Goal: Task Accomplishment & Management: Use online tool/utility

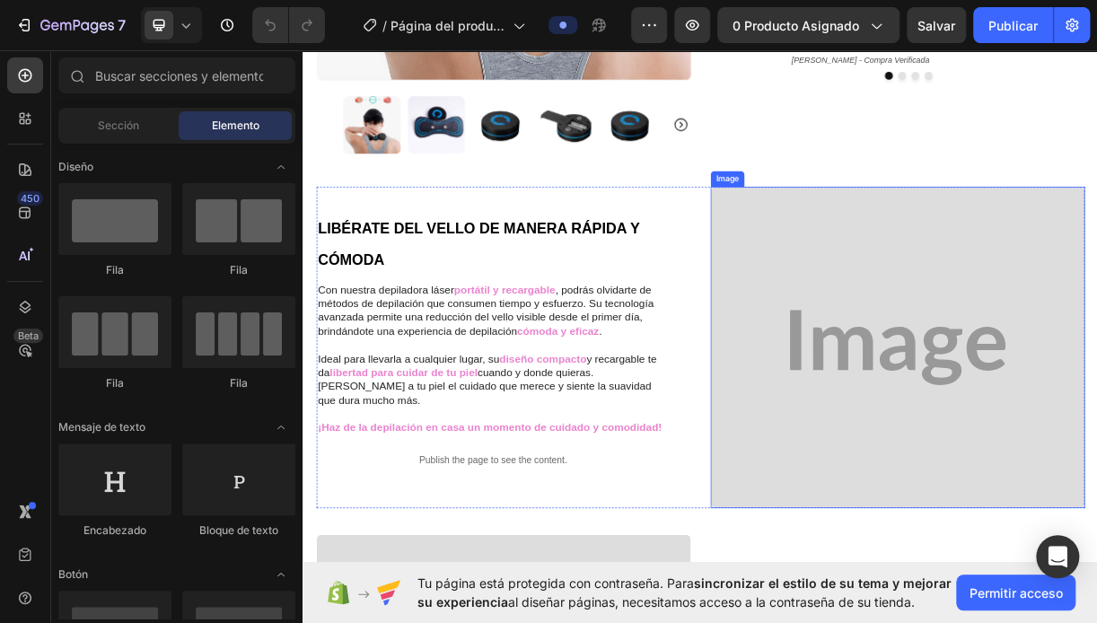
scroll to position [539, 0]
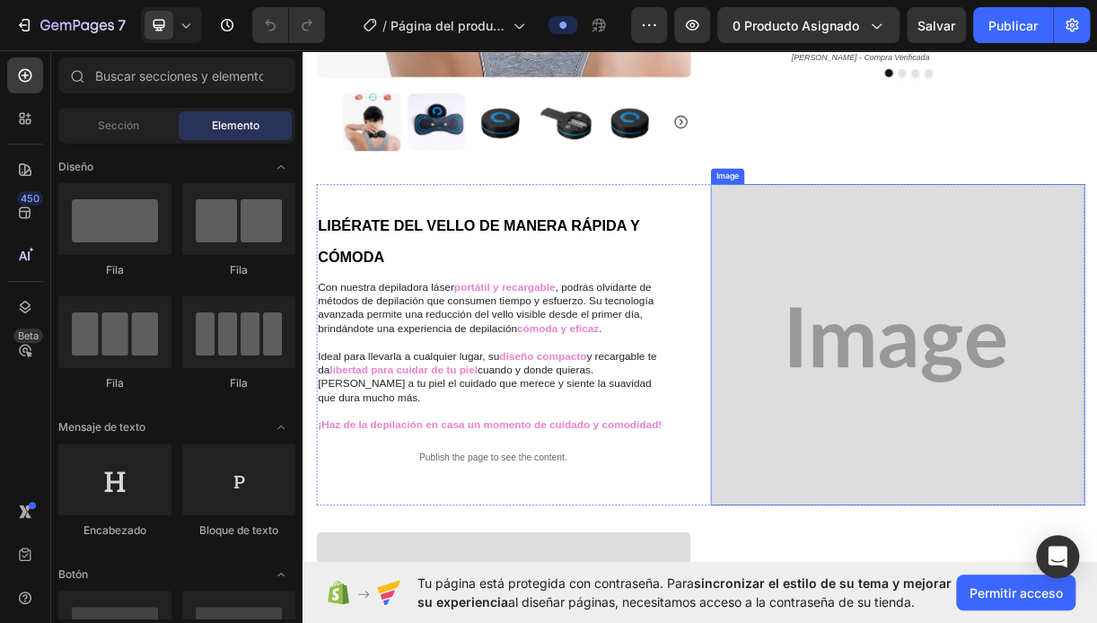
click at [1096, 437] on img at bounding box center [1107, 453] width 507 height 436
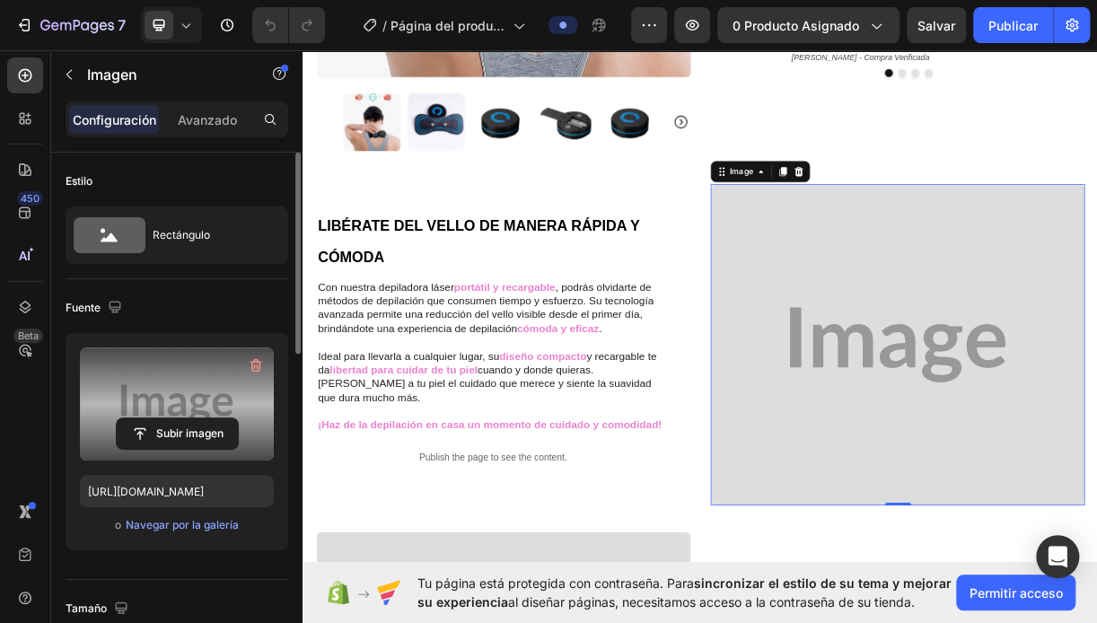
click at [157, 390] on label at bounding box center [177, 403] width 194 height 113
click at [157, 418] on input "file" at bounding box center [177, 433] width 121 height 31
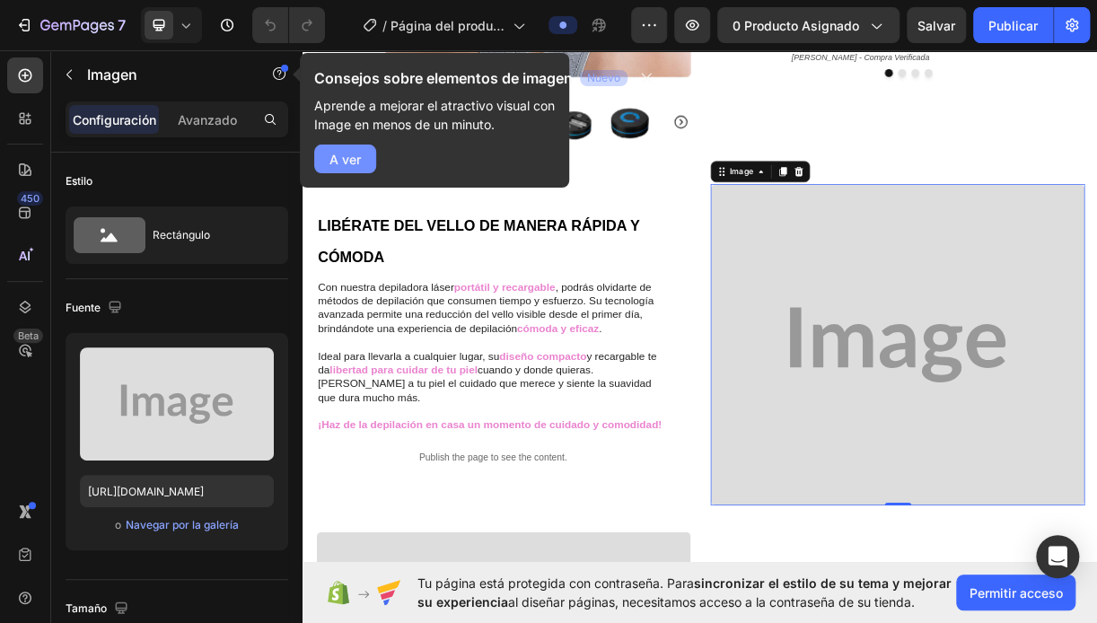
click at [353, 161] on font "A ver" at bounding box center [344, 159] width 31 height 19
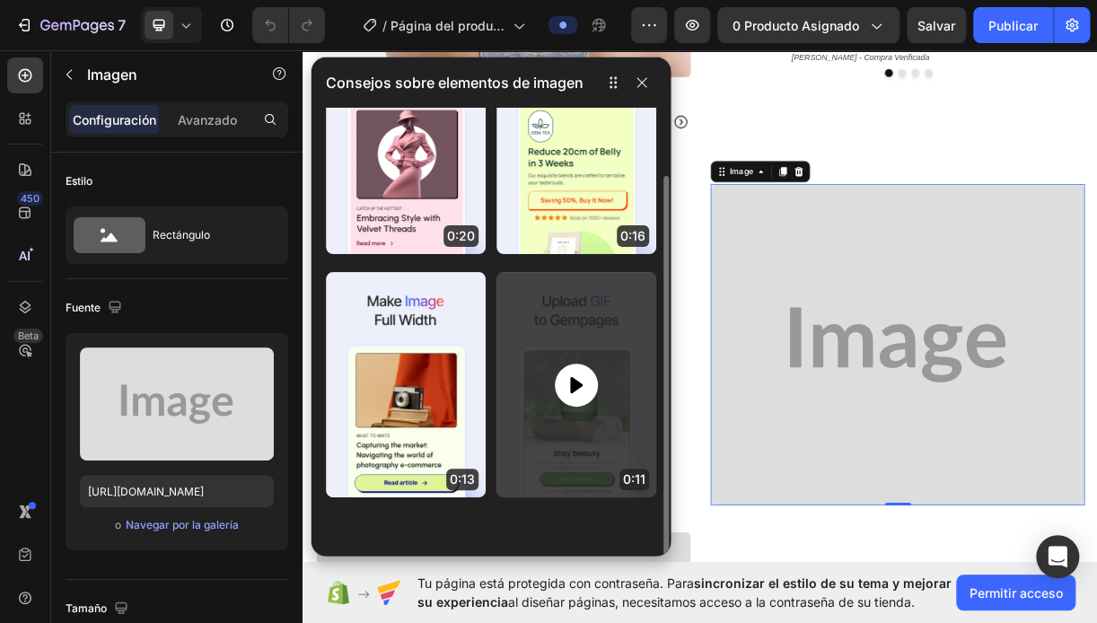
scroll to position [0, 0]
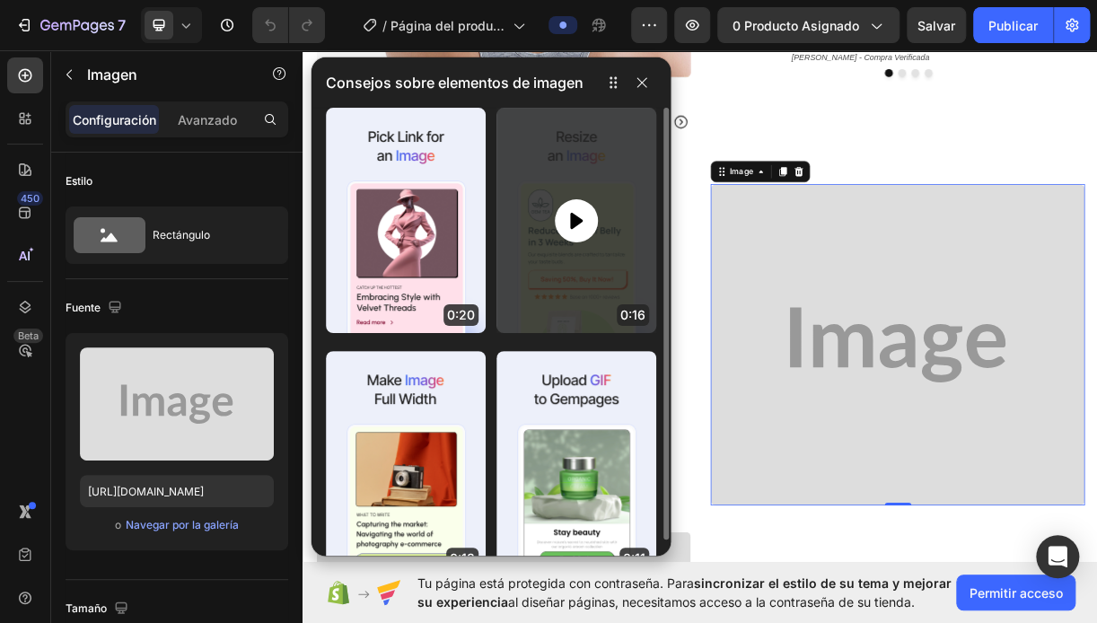
click at [576, 235] on div at bounding box center [576, 220] width 43 height 43
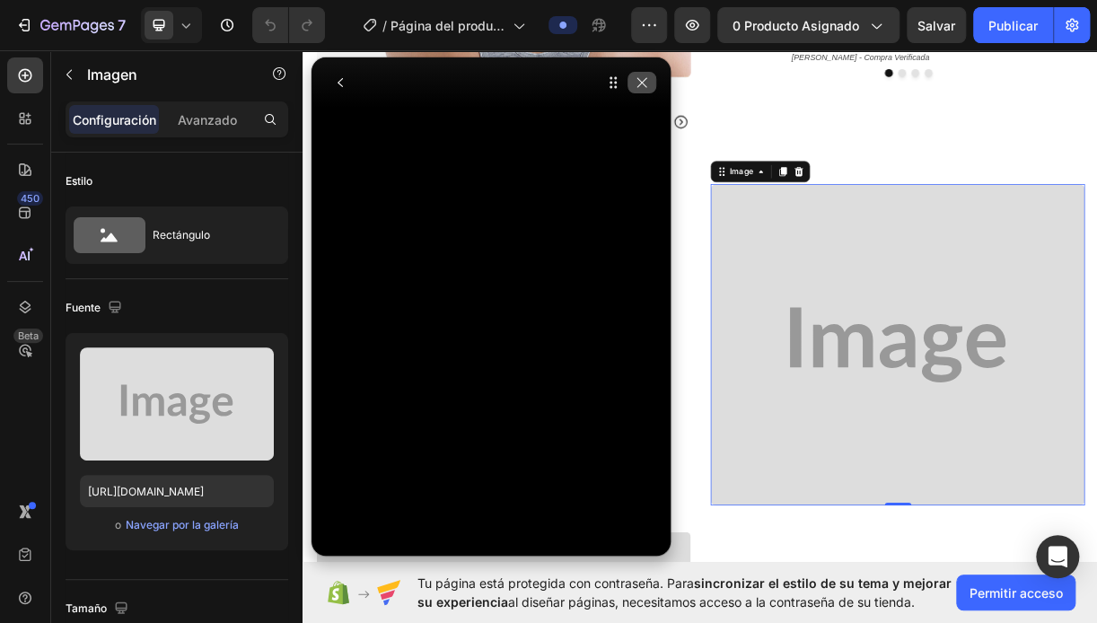
click at [646, 83] on icon "button" at bounding box center [642, 82] width 14 height 14
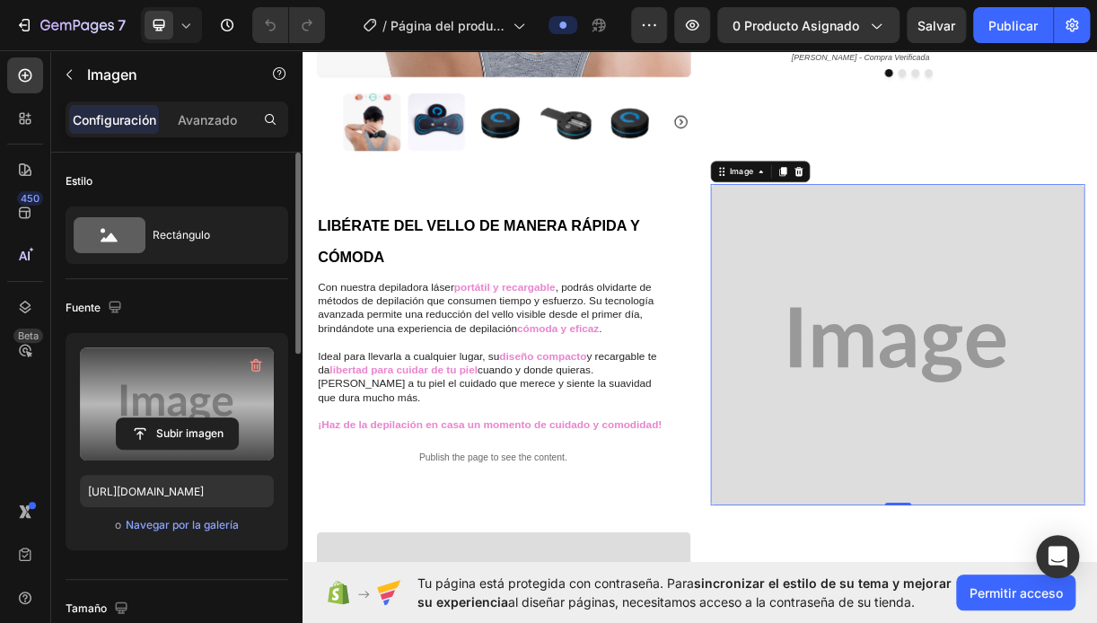
click at [154, 379] on label at bounding box center [177, 403] width 194 height 113
click at [154, 418] on input "file" at bounding box center [177, 433] width 121 height 31
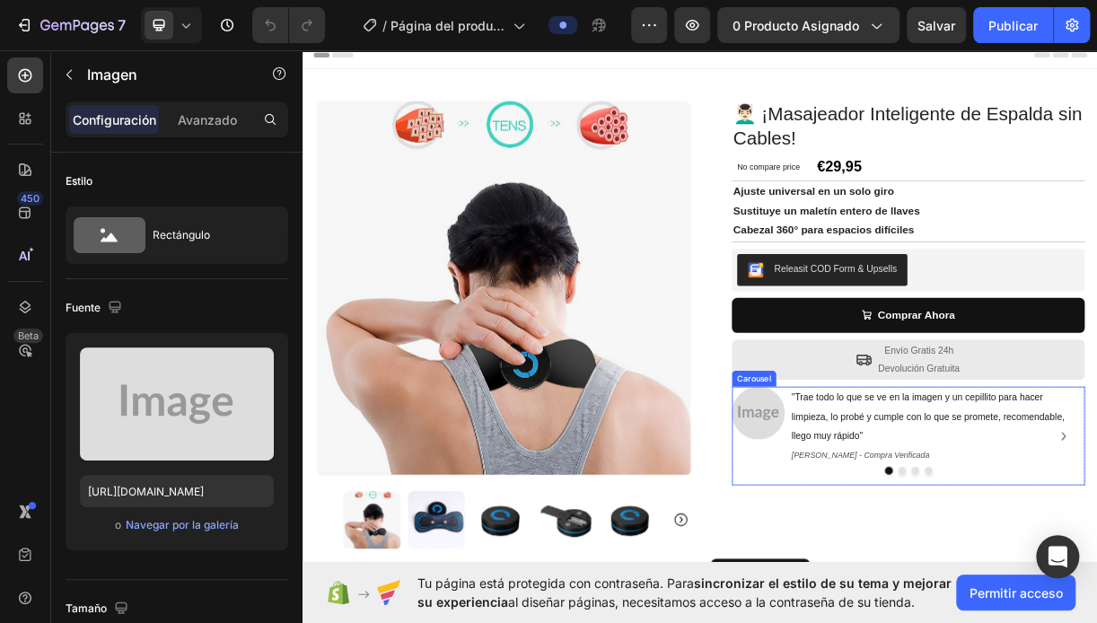
drag, startPoint x: 1327, startPoint y: 582, endPoint x: 1311, endPoint y: 565, distance: 22.8
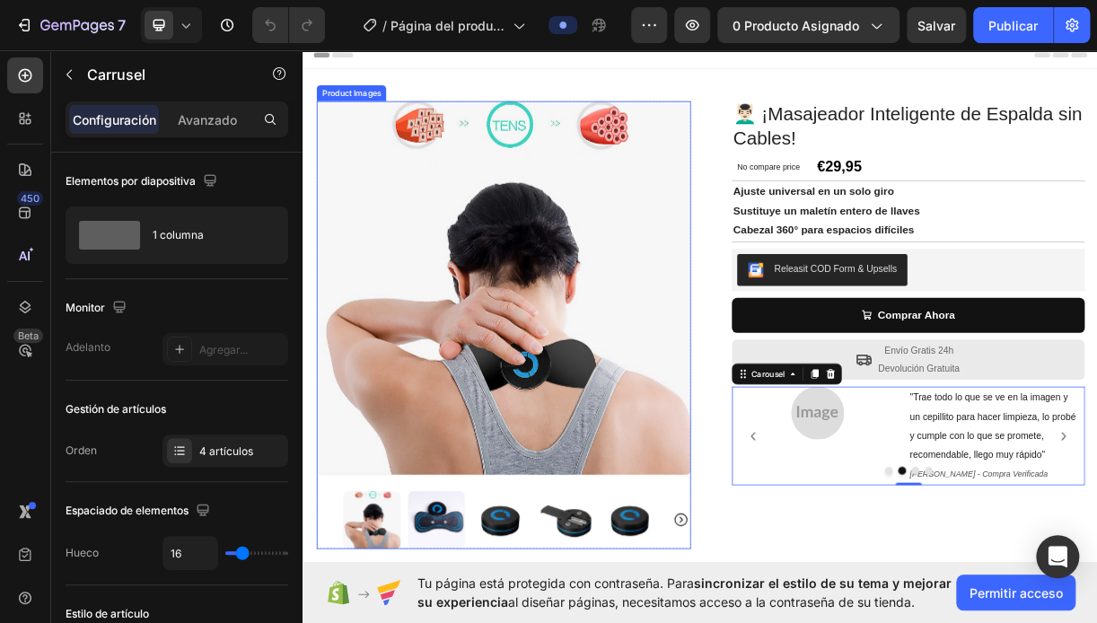
click at [726, 324] on img at bounding box center [573, 375] width 507 height 507
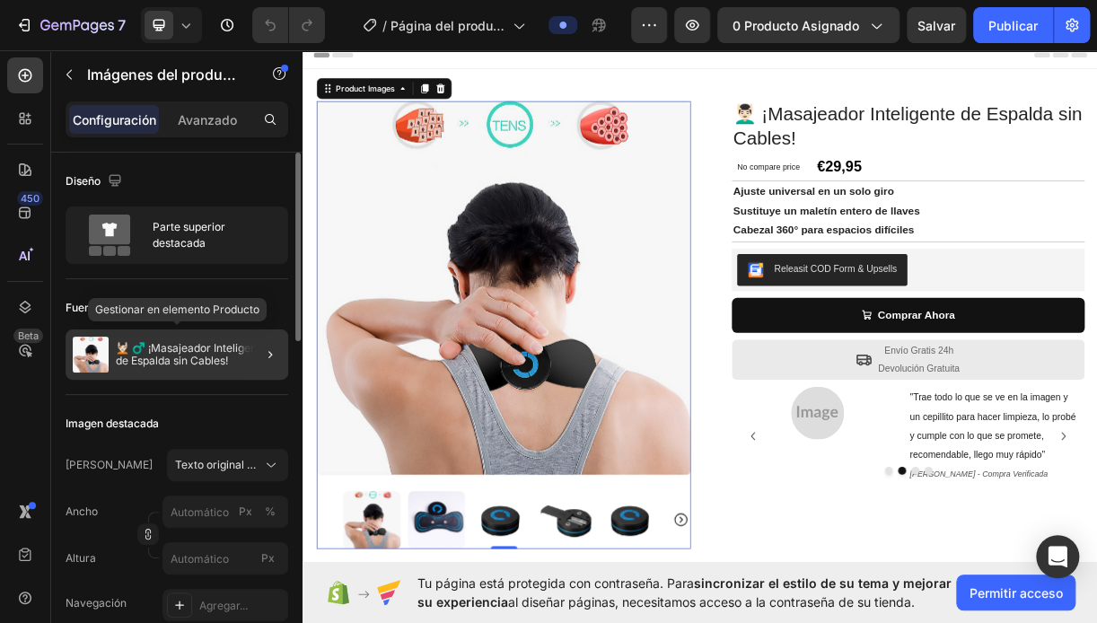
click at [118, 347] on p "💆🏻 ♂️ ¡Masajeador Inteligente de Espalda sin Cables!" at bounding box center [198, 354] width 165 height 25
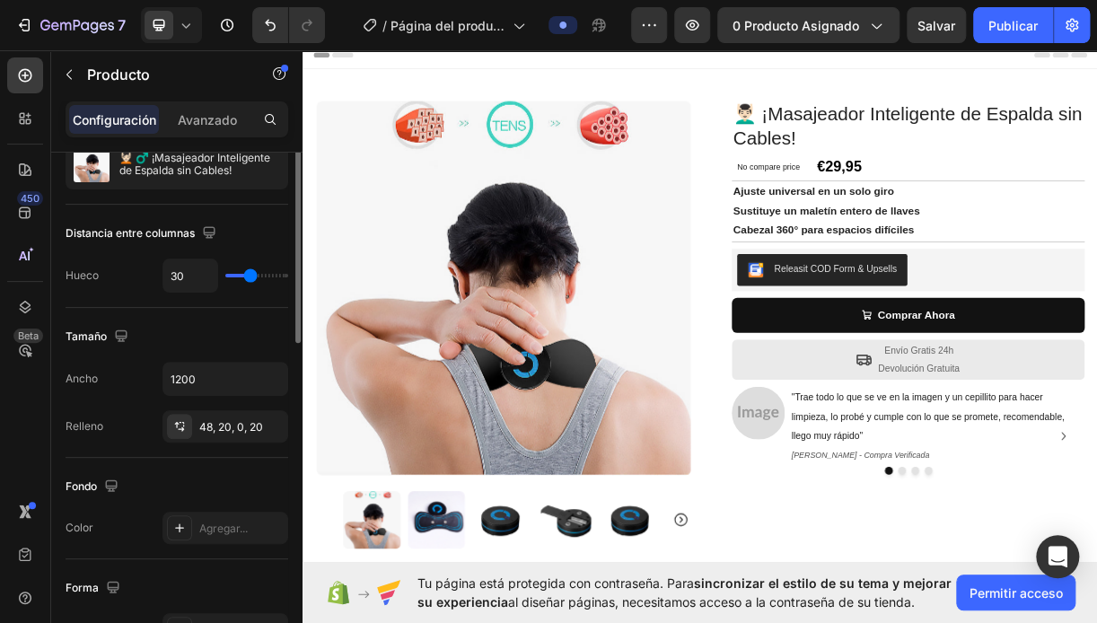
scroll to position [14, 0]
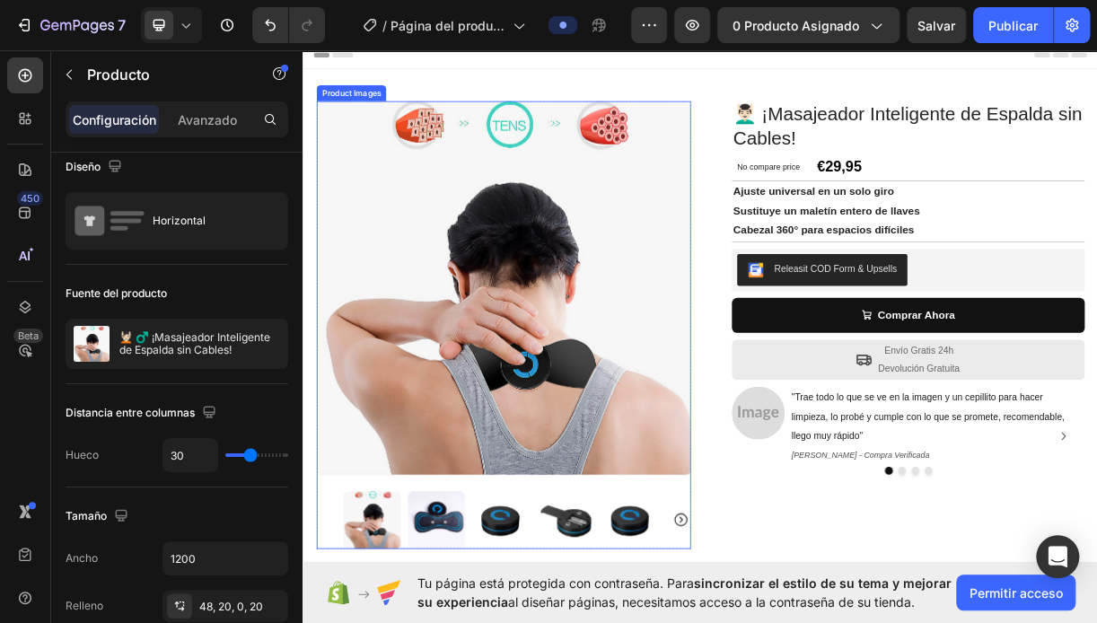
click at [437, 280] on img at bounding box center [573, 375] width 507 height 507
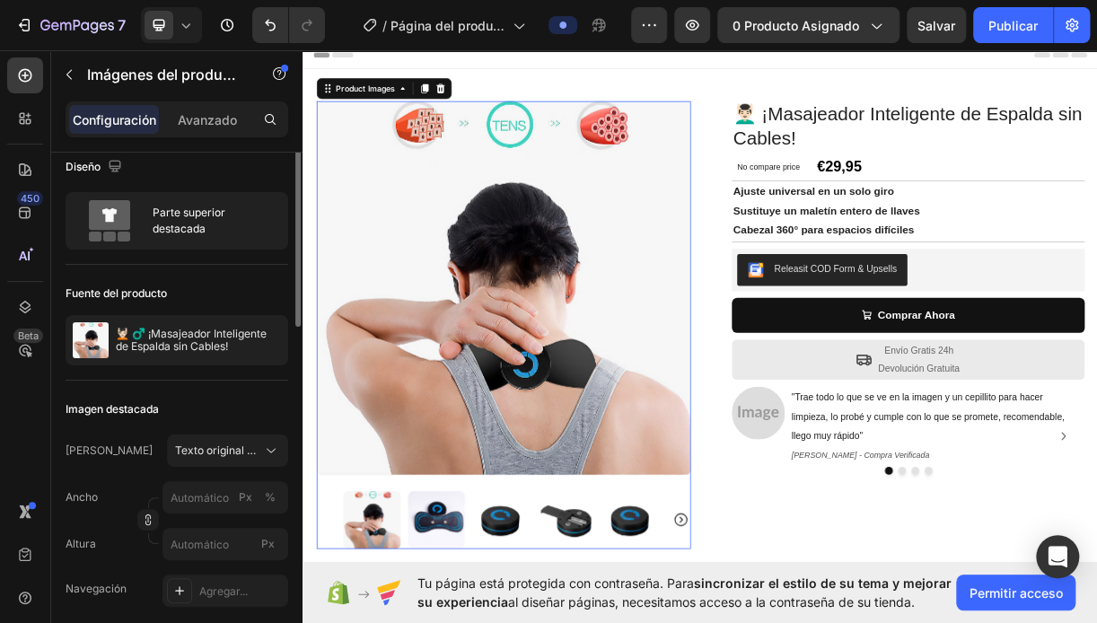
scroll to position [0, 0]
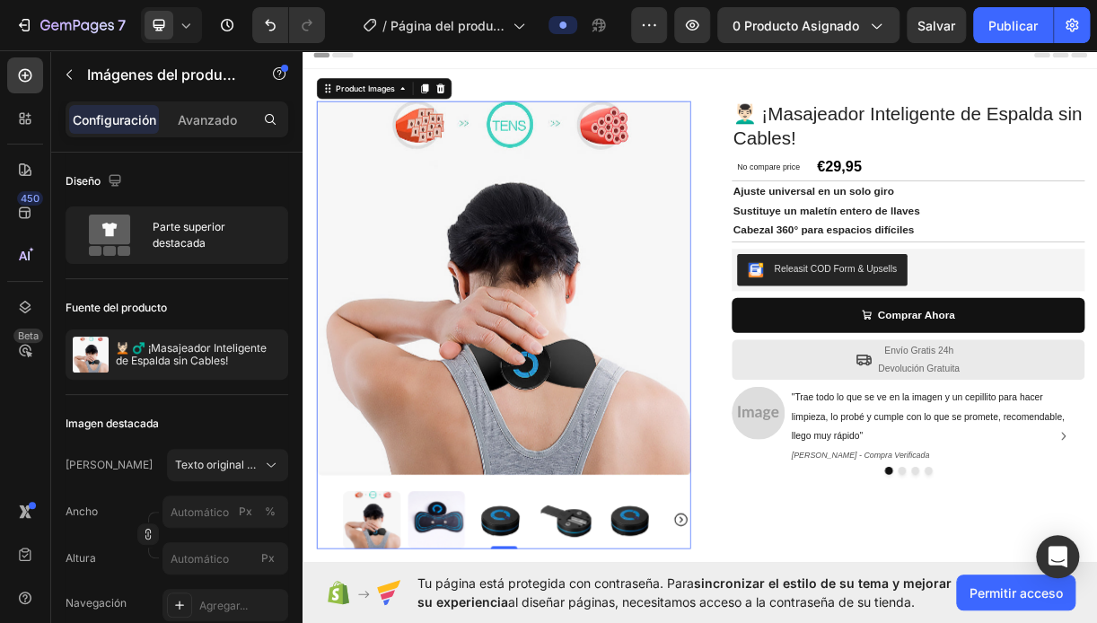
click at [139, 121] on p "Configuración" at bounding box center [114, 119] width 83 height 19
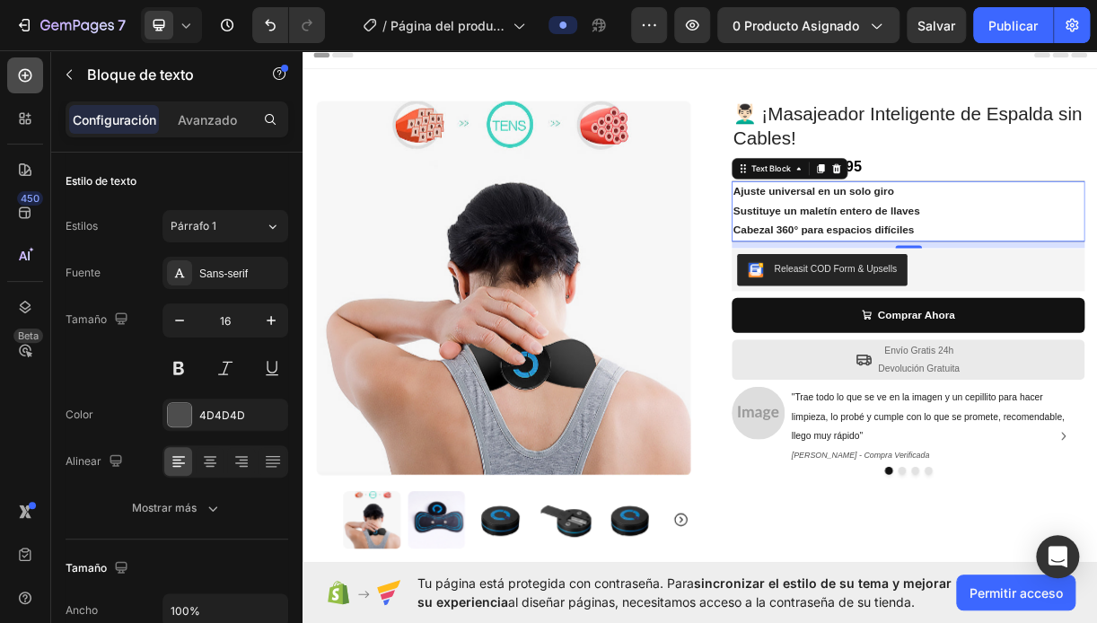
click at [36, 81] on div at bounding box center [25, 75] width 36 height 36
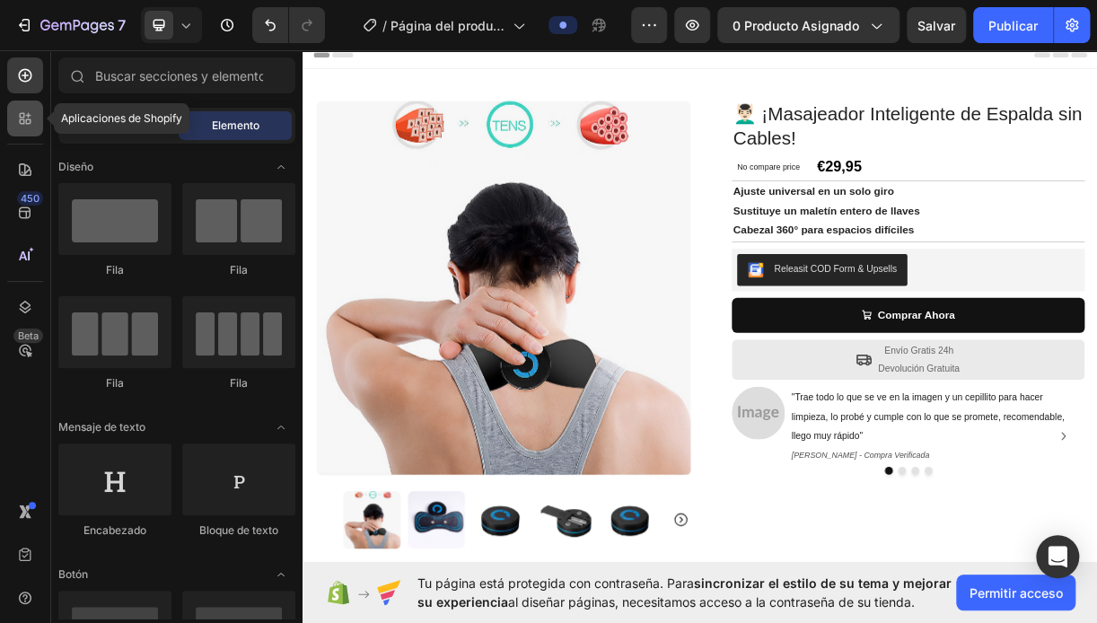
click at [27, 113] on icon at bounding box center [25, 119] width 18 height 18
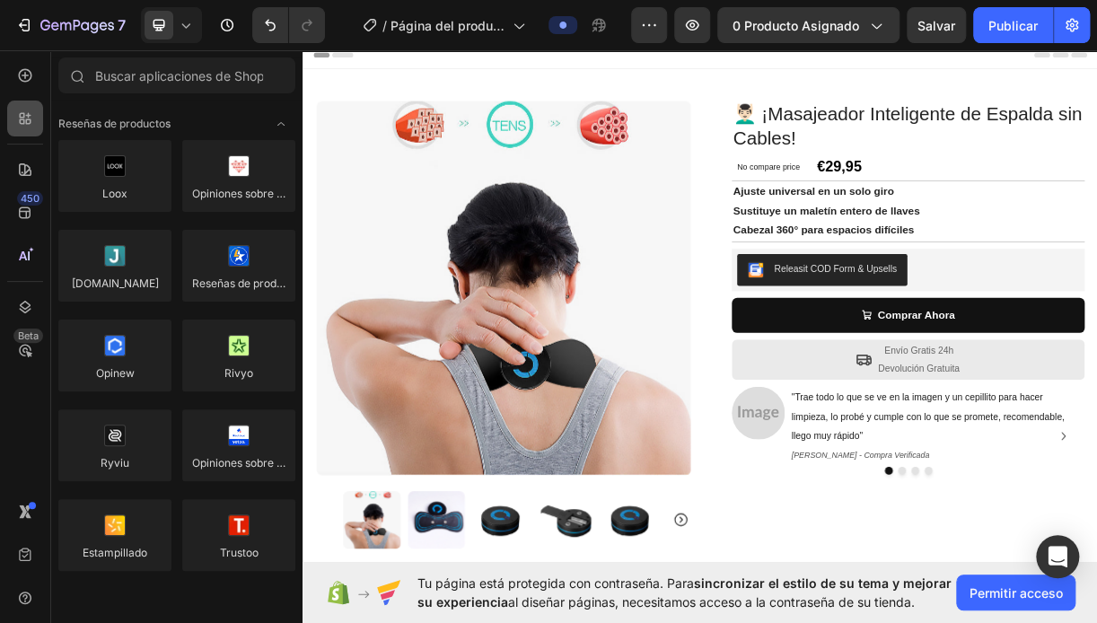
click at [29, 113] on icon at bounding box center [25, 119] width 18 height 18
click at [33, 113] on icon at bounding box center [25, 119] width 18 height 18
click at [32, 211] on icon at bounding box center [25, 213] width 18 height 18
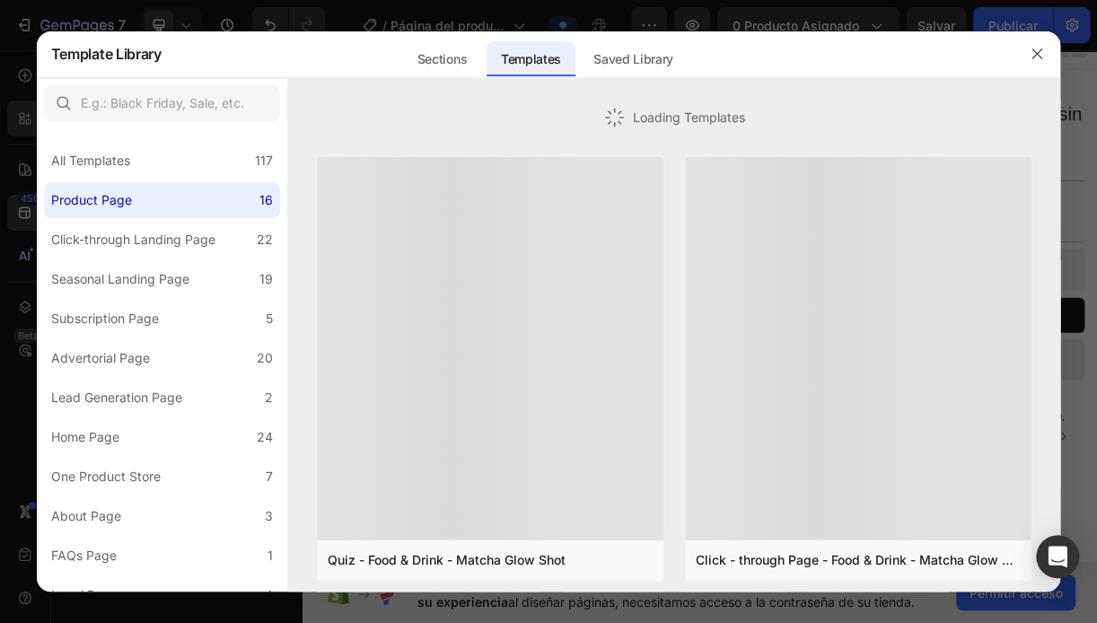
click at [35, 77] on div at bounding box center [548, 311] width 1097 height 623
